Goal: Transaction & Acquisition: Register for event/course

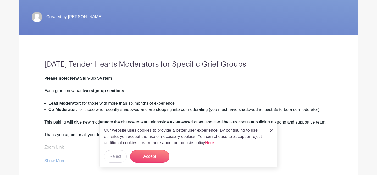
scroll to position [102, 0]
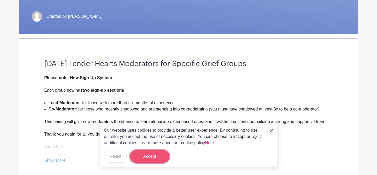
click at [146, 157] on button "Accept" at bounding box center [149, 156] width 39 height 13
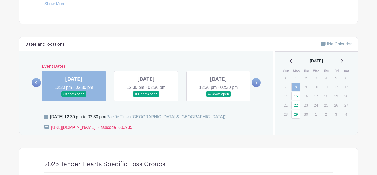
scroll to position [259, 0]
click at [146, 97] on link at bounding box center [146, 97] width 0 height 0
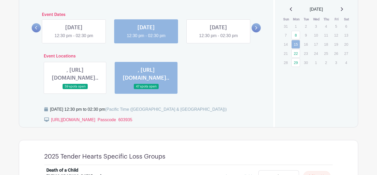
scroll to position [312, 0]
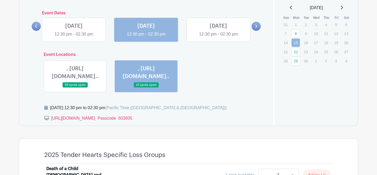
click at [146, 88] on link at bounding box center [146, 88] width 0 height 0
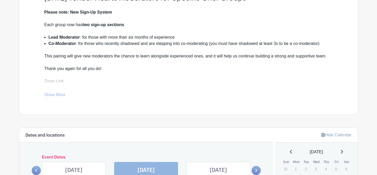
scroll to position [168, 0]
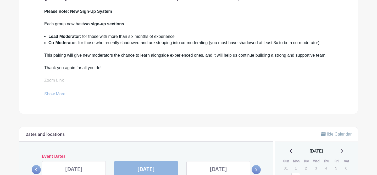
click at [58, 93] on link "Show More" at bounding box center [54, 95] width 21 height 7
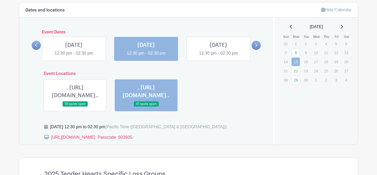
scroll to position [310, 0]
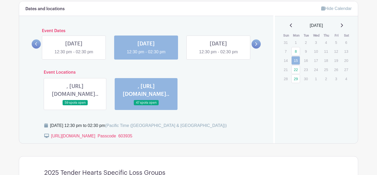
click at [257, 44] on link at bounding box center [255, 43] width 9 height 9
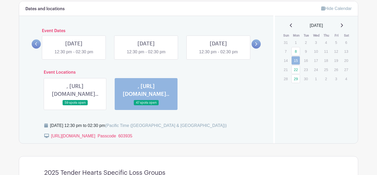
click at [35, 46] on icon at bounding box center [36, 44] width 2 height 4
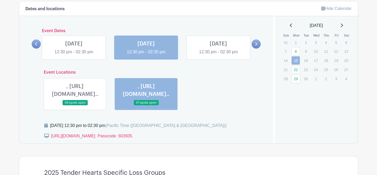
click at [35, 46] on icon at bounding box center [36, 44] width 2 height 4
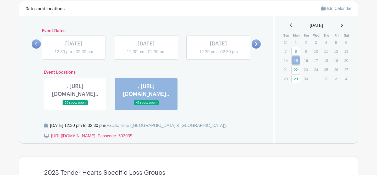
click at [255, 42] on link at bounding box center [255, 43] width 9 height 9
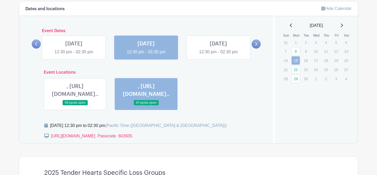
click at [146, 55] on link at bounding box center [146, 55] width 0 height 0
click at [74, 55] on link at bounding box center [74, 55] width 0 height 0
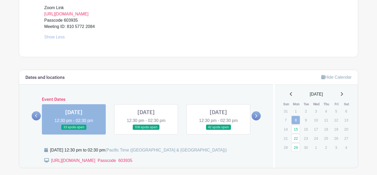
scroll to position [248, 0]
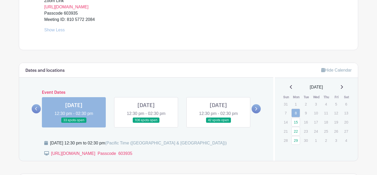
click at [146, 123] on link at bounding box center [146, 123] width 0 height 0
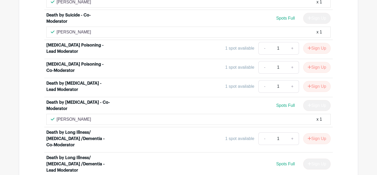
scroll to position [1136, 0]
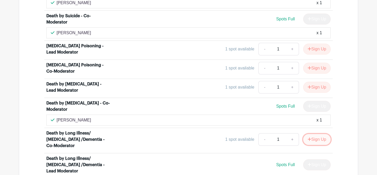
click at [309, 137] on icon "submit" at bounding box center [309, 139] width 4 height 4
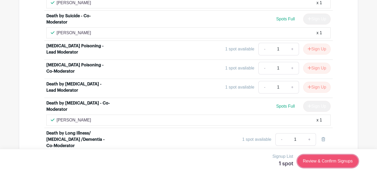
click at [313, 162] on link "Review & Confirm Signups" at bounding box center [327, 161] width 61 height 13
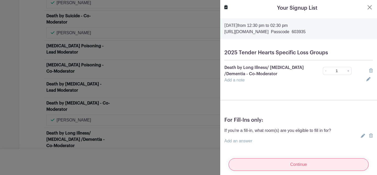
click at [303, 165] on input "Continue" at bounding box center [298, 165] width 140 height 13
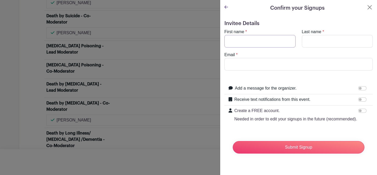
click at [235, 40] on input "First name" at bounding box center [259, 41] width 71 height 13
type input "[PERSON_NAME]"
type input "[EMAIL_ADDRESS][DOMAIN_NAME]"
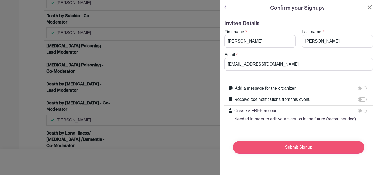
click at [290, 148] on input "Submit Signup" at bounding box center [299, 147] width 132 height 13
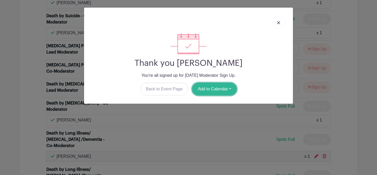
click at [221, 91] on button "Add to Calendar" at bounding box center [214, 89] width 44 height 13
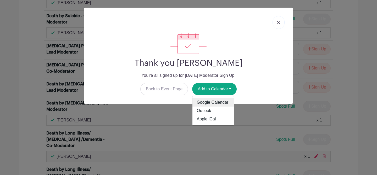
click at [215, 102] on link "Google Calendar" at bounding box center [212, 102] width 41 height 8
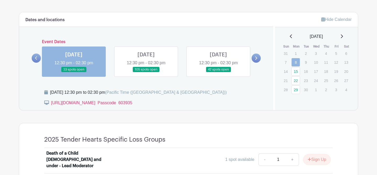
scroll to position [295, 0]
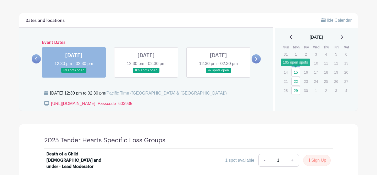
click at [297, 71] on link "15" at bounding box center [295, 72] width 9 height 9
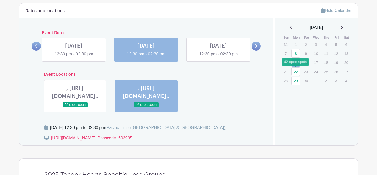
scroll to position [304, 0]
click at [218, 58] on link at bounding box center [218, 58] width 0 height 0
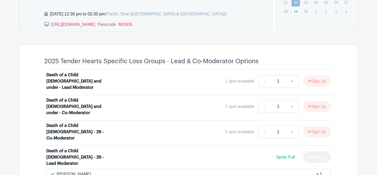
scroll to position [375, 0]
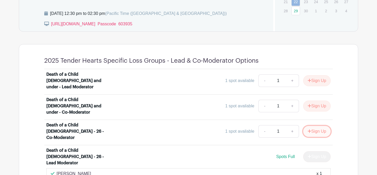
click at [316, 126] on button "Sign Up" at bounding box center [316, 131] width 27 height 11
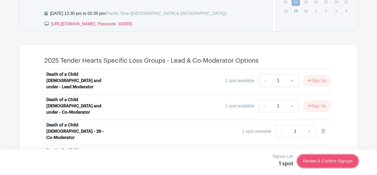
click at [325, 161] on link "Review & Confirm Signups" at bounding box center [327, 161] width 61 height 13
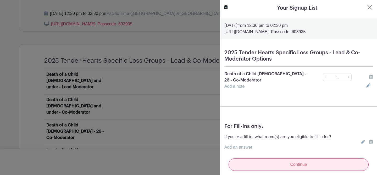
click at [329, 166] on input "Continue" at bounding box center [298, 165] width 140 height 13
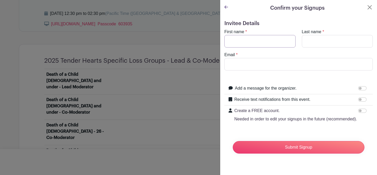
click at [252, 44] on input "First name" at bounding box center [259, 41] width 71 height 13
type input "[PERSON_NAME]"
type input "[EMAIL_ADDRESS][DOMAIN_NAME]"
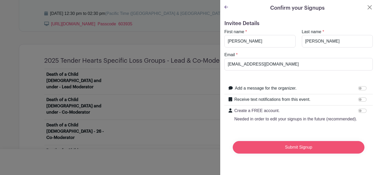
click at [310, 146] on input "Submit Signup" at bounding box center [299, 147] width 132 height 13
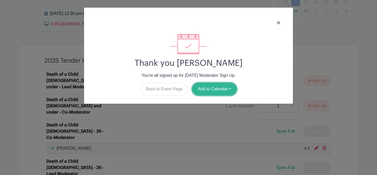
click at [213, 87] on button "Add to Calendar" at bounding box center [214, 89] width 44 height 13
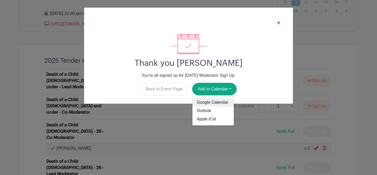
click at [205, 103] on link "Google Calendar" at bounding box center [212, 102] width 41 height 8
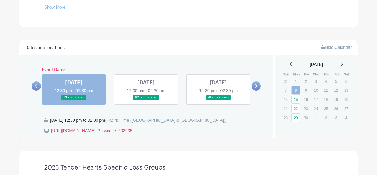
scroll to position [269, 0]
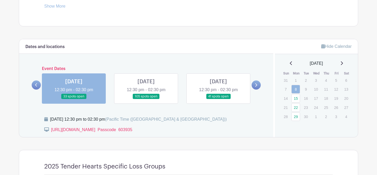
click at [257, 85] on icon at bounding box center [256, 84] width 2 height 3
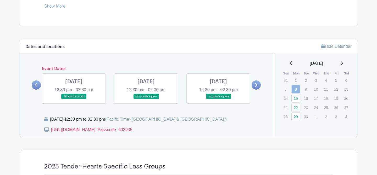
click at [74, 99] on link at bounding box center [74, 99] width 0 height 0
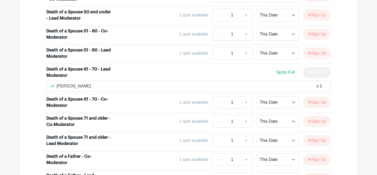
scroll to position [755, 0]
